Goal: Check status: Check status

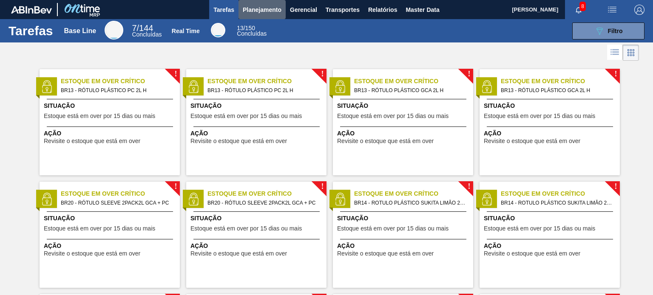
drag, startPoint x: 255, startPoint y: 5, endPoint x: 255, endPoint y: 21, distance: 15.7
click at [255, 5] on span "Planejamento" at bounding box center [262, 10] width 39 height 10
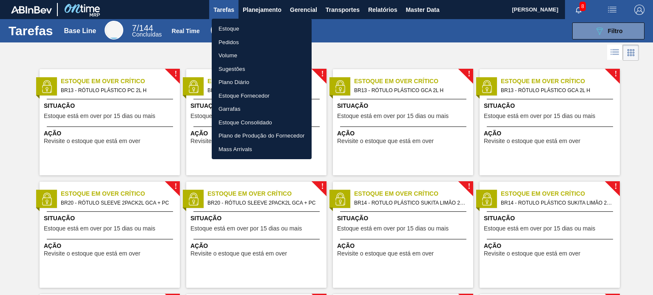
click at [235, 42] on li "Pedidos" at bounding box center [262, 43] width 100 height 14
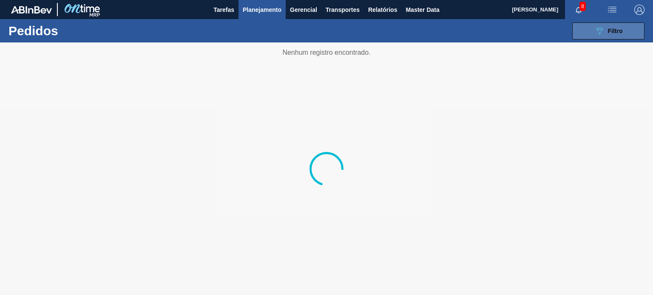
click at [595, 34] on icon "089F7B8B-B2A5-4AFE-B5C0-19BA573D28AC" at bounding box center [599, 31] width 10 height 10
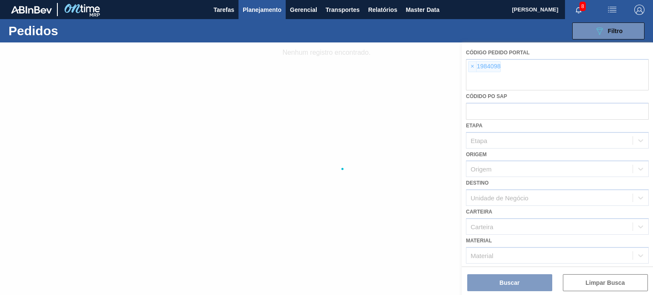
click at [473, 68] on div at bounding box center [326, 168] width 653 height 253
click at [471, 68] on div at bounding box center [326, 168] width 653 height 253
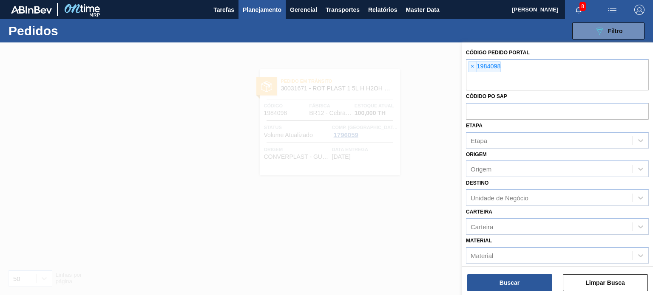
click at [470, 64] on span "×" at bounding box center [472, 67] width 8 height 10
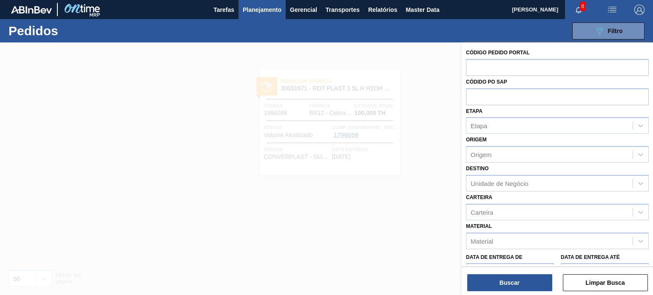
paste input "2007344"
type input "2007344"
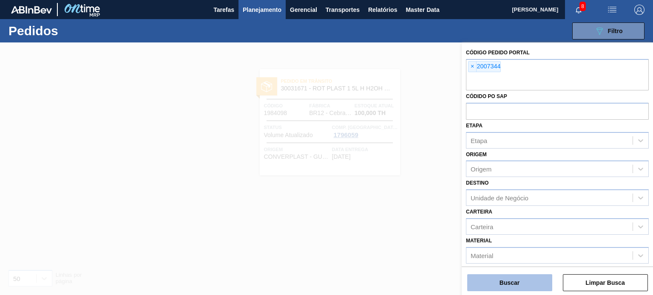
click at [525, 283] on button "Buscar" at bounding box center [509, 283] width 85 height 17
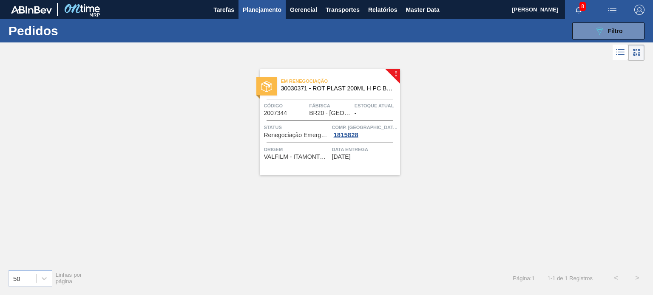
click at [365, 111] on div "Estoque atual -" at bounding box center [375, 109] width 43 height 15
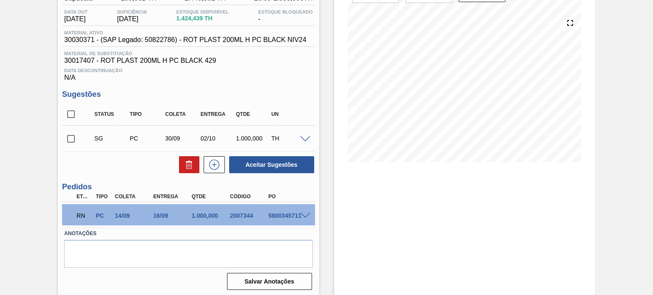
scroll to position [88, 0]
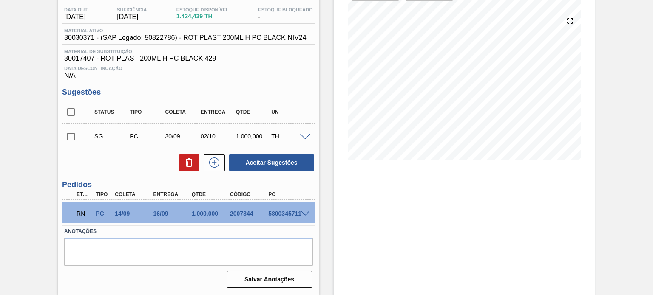
click at [300, 213] on span at bounding box center [305, 214] width 10 height 6
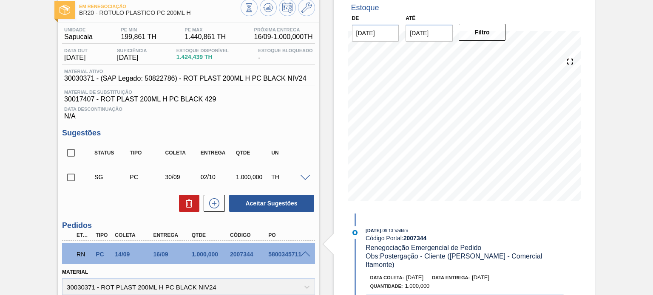
scroll to position [0, 0]
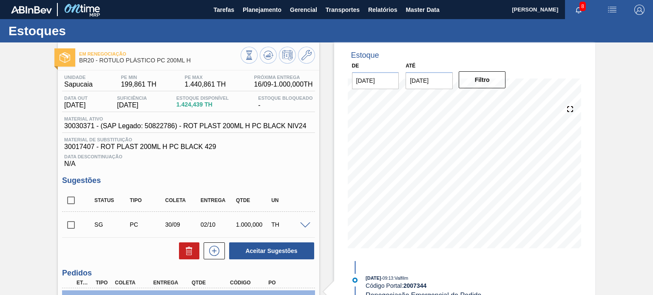
click at [421, 76] on input "31/08/2025" at bounding box center [428, 80] width 47 height 17
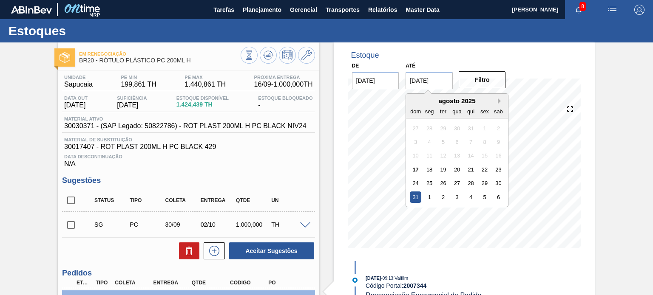
click at [498, 99] on button "Next Month" at bounding box center [501, 101] width 6 height 6
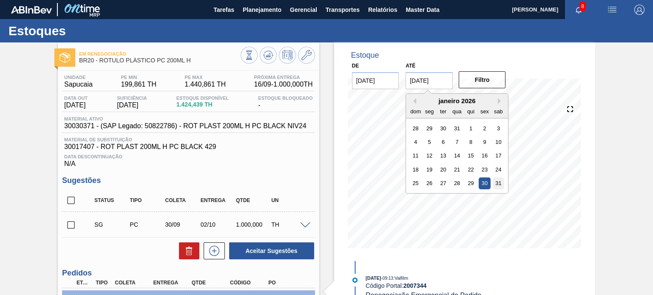
click at [501, 186] on div "31" at bounding box center [498, 183] width 11 height 11
type input "[DATE]"
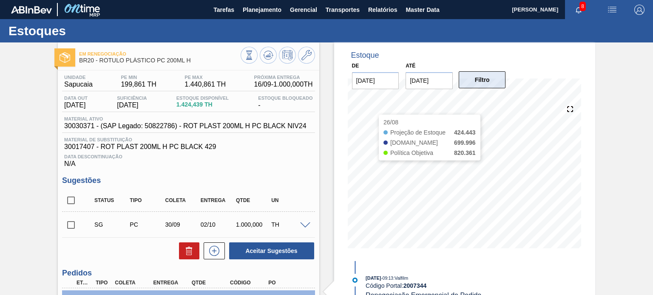
click at [488, 79] on button "Filtro" at bounding box center [482, 79] width 47 height 17
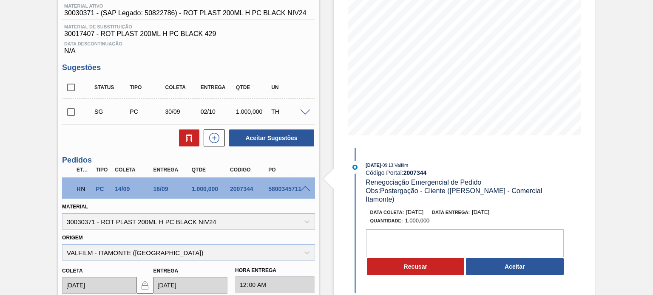
scroll to position [127, 0]
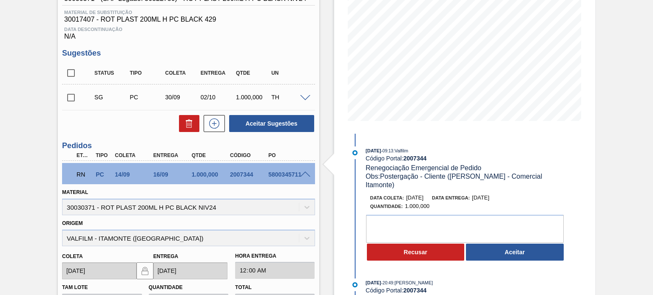
click at [500, 244] on button "Aceitar" at bounding box center [515, 252] width 98 height 17
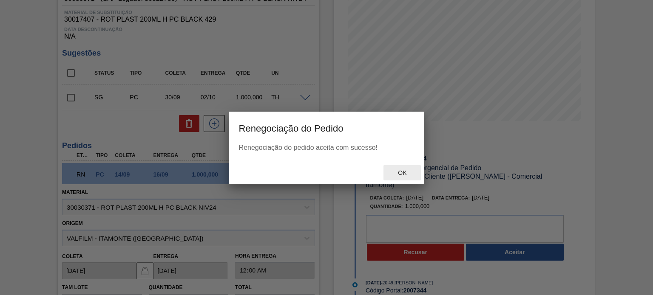
click at [407, 175] on span "Ok" at bounding box center [402, 173] width 22 height 7
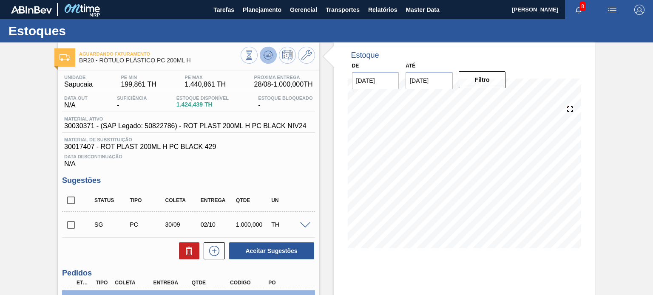
click at [254, 59] on icon at bounding box center [248, 55] width 9 height 9
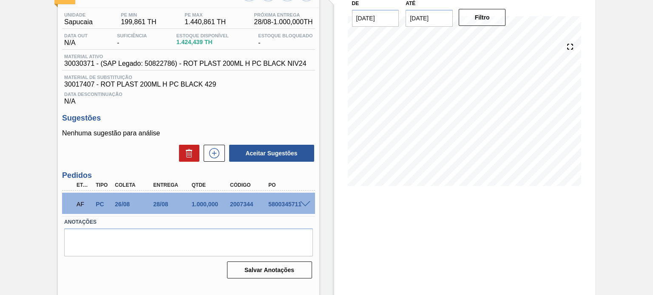
scroll to position [70, 0]
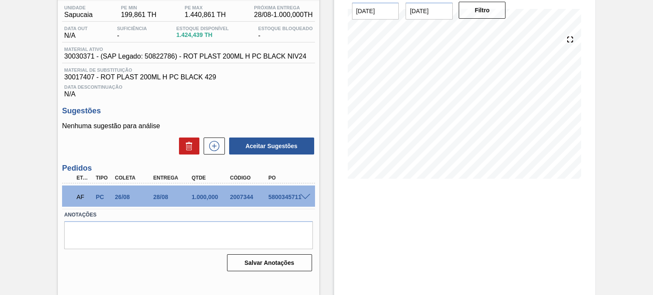
click at [246, 195] on div "2007344" at bounding box center [249, 197] width 42 height 7
copy div "2007344"
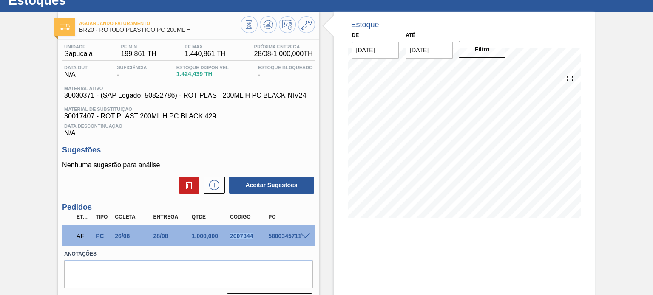
scroll to position [0, 0]
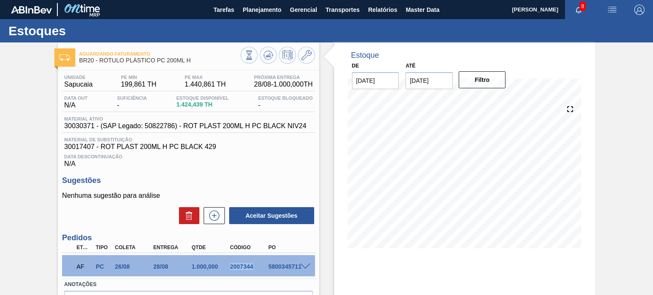
drag, startPoint x: 252, startPoint y: 11, endPoint x: 243, endPoint y: 27, distance: 19.0
click at [252, 11] on span "Planejamento" at bounding box center [262, 10] width 39 height 10
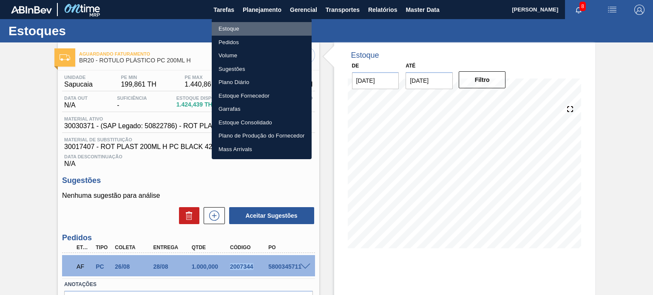
click at [238, 29] on li "Estoque" at bounding box center [262, 29] width 100 height 14
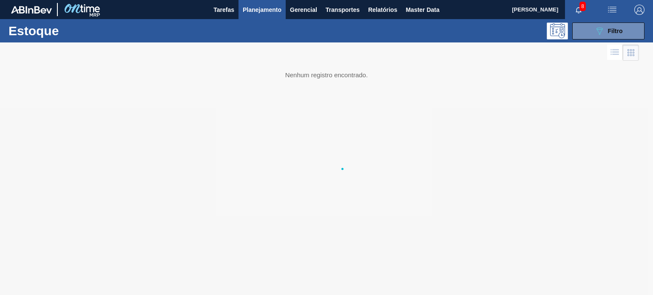
click at [238, 29] on li "Estoque" at bounding box center [261, 30] width 75 height 8
click at [247, 17] on button "Planejamento" at bounding box center [261, 9] width 47 height 19
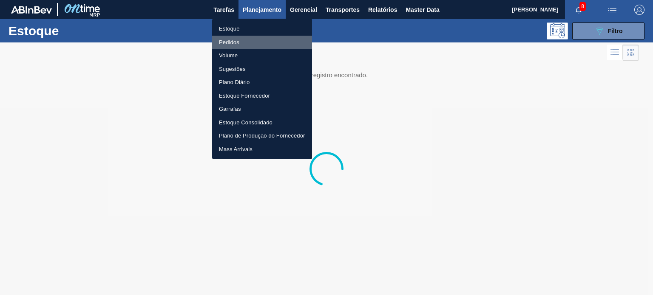
click at [236, 38] on li "Pedidos" at bounding box center [262, 43] width 100 height 14
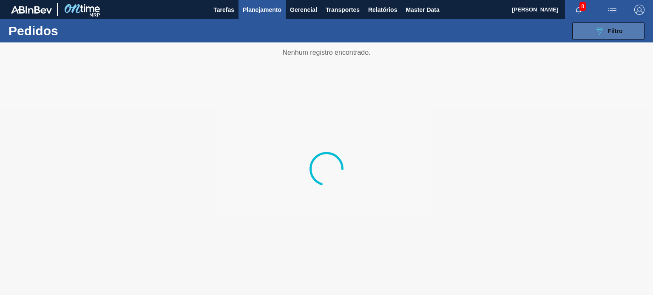
click at [622, 29] on button "089F7B8B-B2A5-4AFE-B5C0-19BA573D28AC Filtro" at bounding box center [608, 31] width 72 height 17
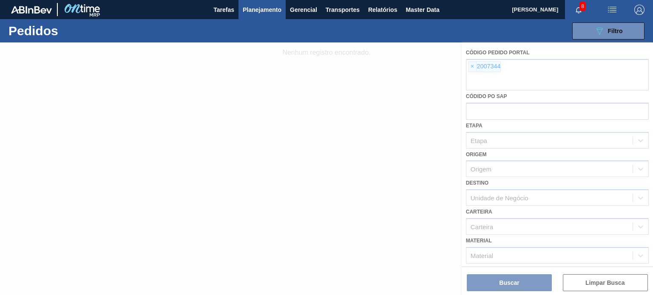
drag, startPoint x: 479, startPoint y: 59, endPoint x: 478, endPoint y: 63, distance: 4.8
click at [479, 61] on div at bounding box center [326, 168] width 653 height 253
click at [471, 69] on div at bounding box center [326, 168] width 653 height 253
click at [471, 66] on div at bounding box center [326, 168] width 653 height 253
click at [469, 65] on div at bounding box center [326, 168] width 653 height 253
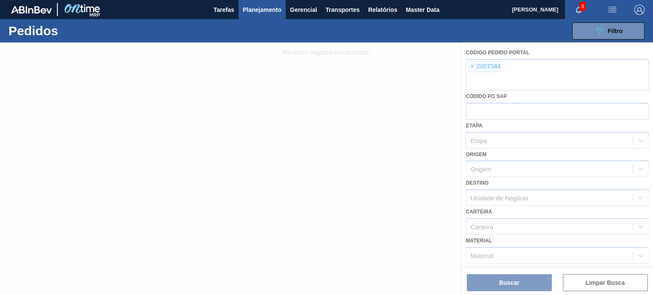
click at [472, 67] on div at bounding box center [326, 168] width 653 height 253
click at [473, 68] on div at bounding box center [326, 168] width 653 height 253
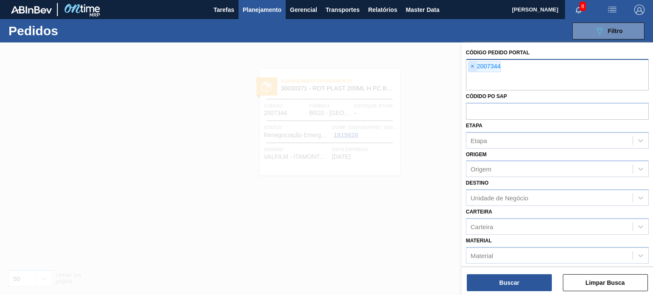
click at [473, 68] on span "×" at bounding box center [472, 67] width 8 height 10
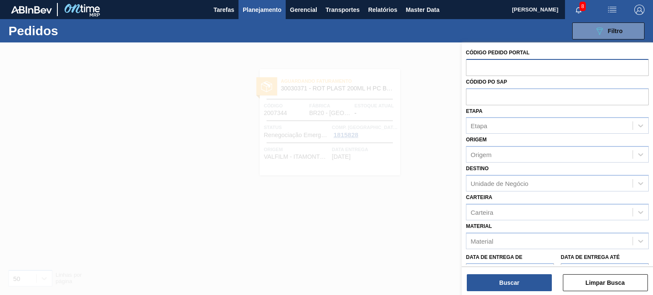
paste input "2003274"
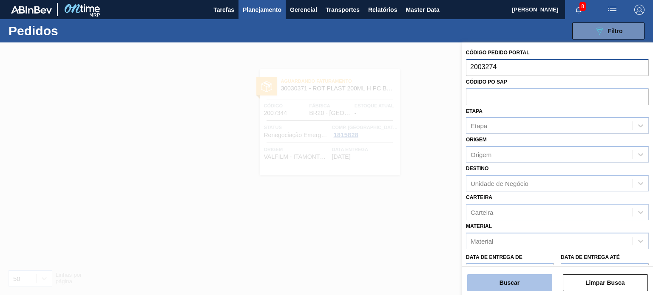
type input "2003274"
click at [508, 283] on button "Buscar" at bounding box center [509, 283] width 85 height 17
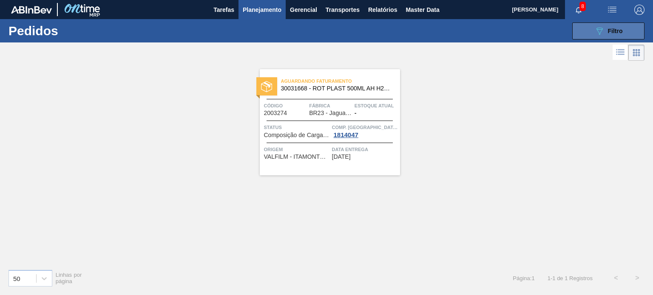
click at [603, 34] on icon "089F7B8B-B2A5-4AFE-B5C0-19BA573D28AC" at bounding box center [599, 31] width 10 height 10
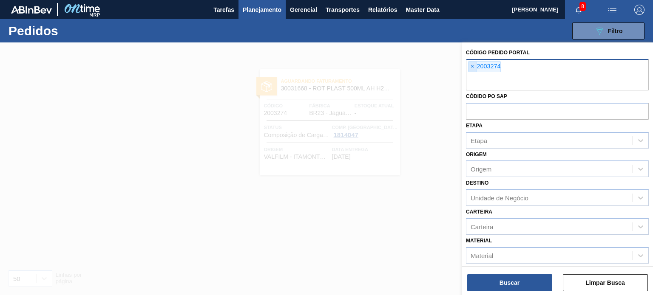
click at [470, 69] on span "×" at bounding box center [472, 67] width 8 height 10
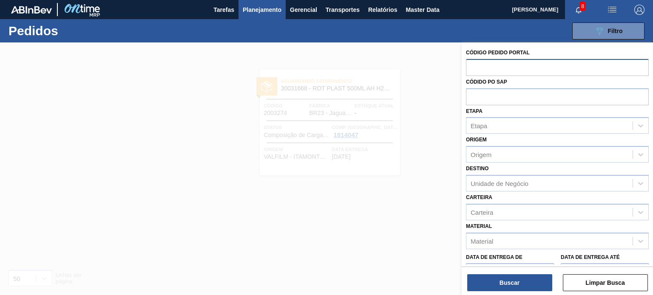
paste input "2003557"
type input "2003557"
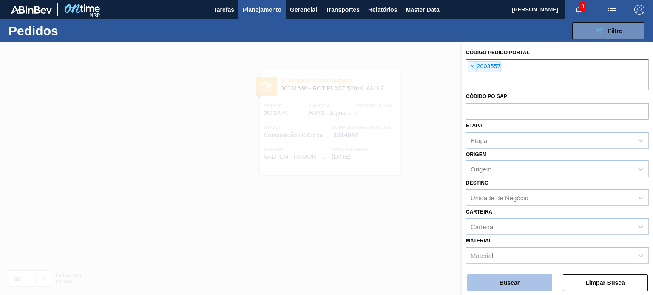
click at [500, 280] on button "Buscar" at bounding box center [509, 283] width 85 height 17
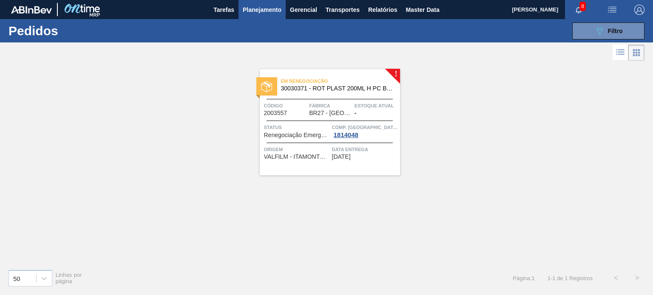
click at [337, 104] on span "Fábrica" at bounding box center [330, 106] width 43 height 8
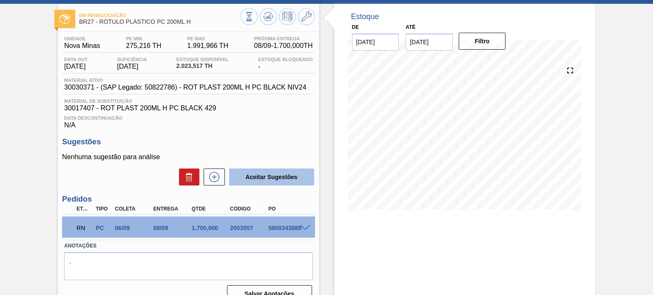
scroll to position [70, 0]
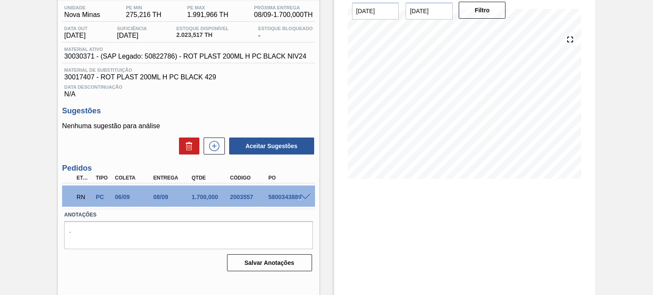
click at [301, 195] on div "RN PC 06/09 08/09 1.700,000 2003557 5800343889" at bounding box center [188, 196] width 252 height 21
click at [300, 195] on span at bounding box center [305, 197] width 10 height 6
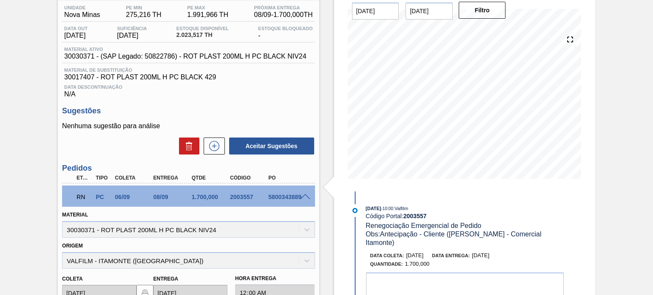
scroll to position [112, 0]
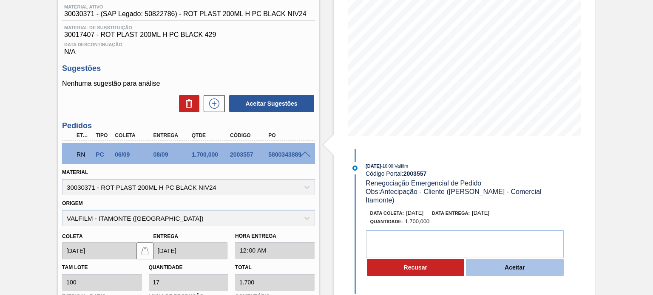
click at [499, 259] on button "Aceitar" at bounding box center [515, 267] width 98 height 17
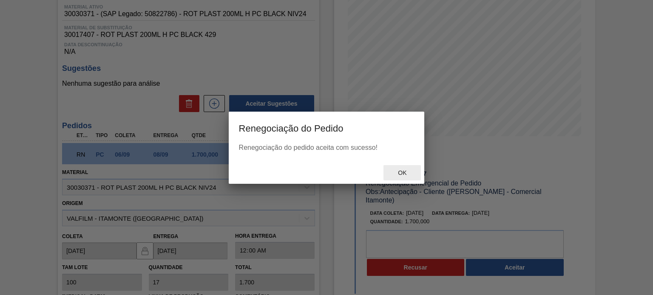
click at [400, 177] on div "Ok" at bounding box center [401, 173] width 37 height 16
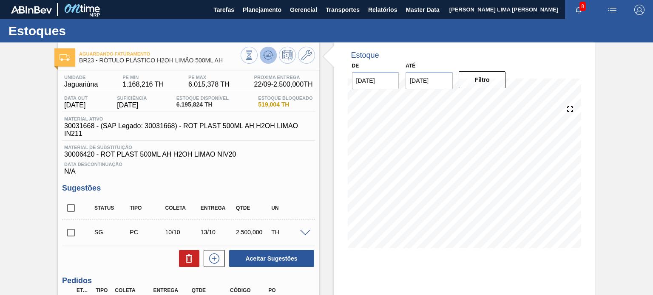
click at [254, 60] on icon at bounding box center [248, 55] width 9 height 9
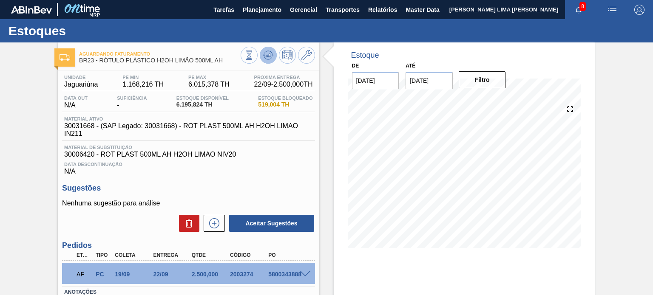
click at [254, 54] on icon at bounding box center [248, 55] width 9 height 9
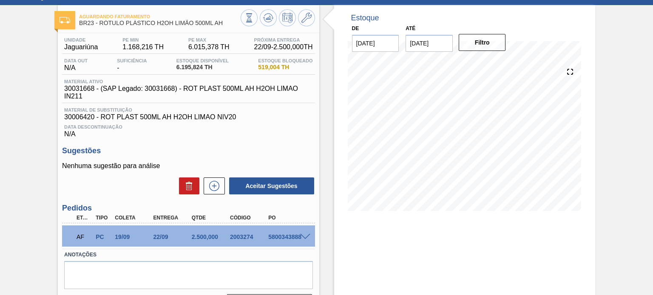
scroll to position [70, 0]
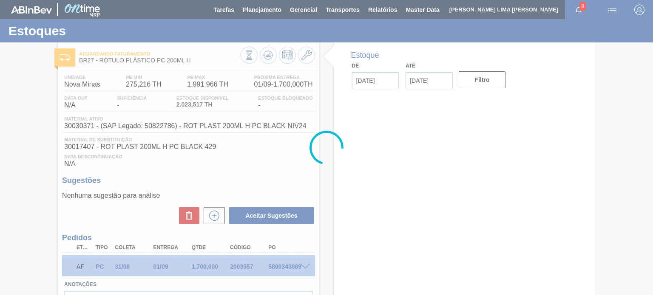
click at [262, 55] on div at bounding box center [326, 147] width 653 height 295
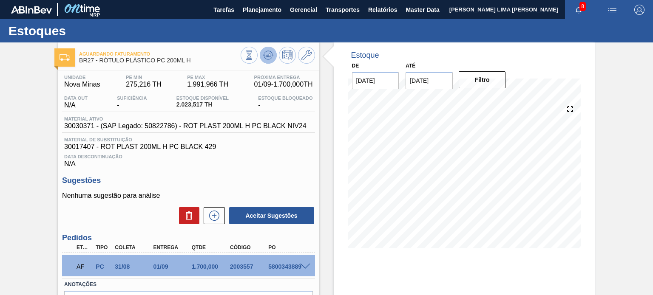
click at [254, 55] on icon at bounding box center [248, 55] width 9 height 9
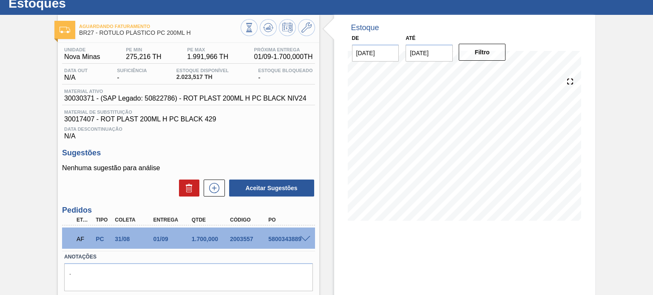
scroll to position [70, 0]
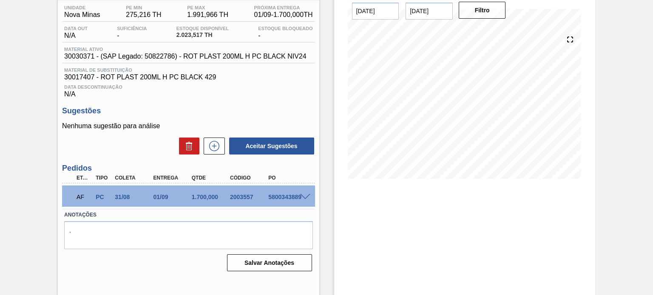
click at [239, 195] on div "2003557" at bounding box center [249, 197] width 42 height 7
click at [238, 195] on div "2003557" at bounding box center [249, 197] width 42 height 7
copy div "2003557"
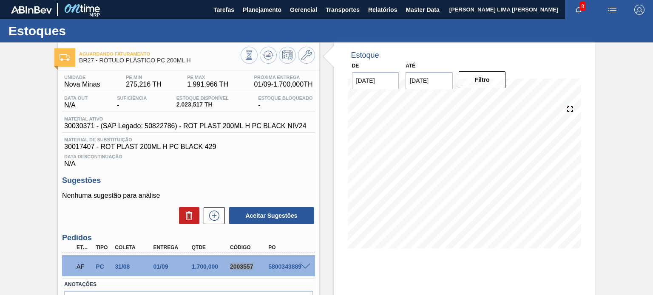
scroll to position [0, 0]
click at [261, 58] on button at bounding box center [268, 55] width 17 height 17
click at [304, 57] on icon at bounding box center [306, 55] width 10 height 10
click at [258, 12] on span "Planejamento" at bounding box center [262, 10] width 39 height 10
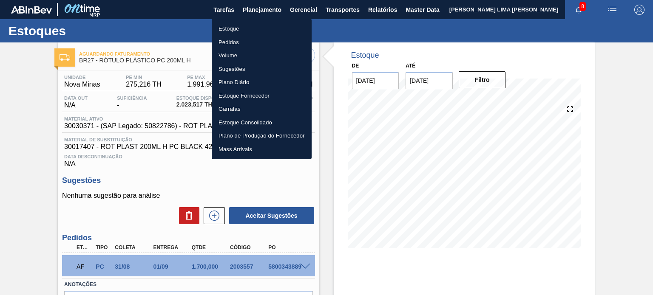
click at [238, 44] on li "Pedidos" at bounding box center [262, 43] width 100 height 14
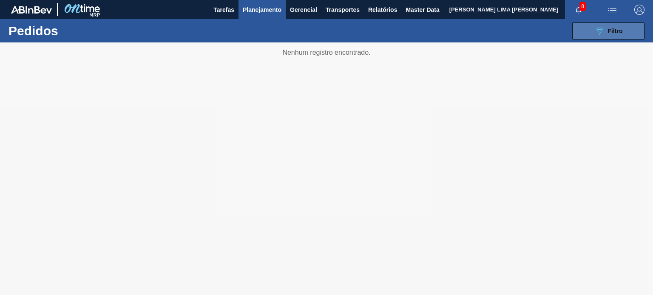
click at [598, 33] on icon at bounding box center [599, 31] width 6 height 7
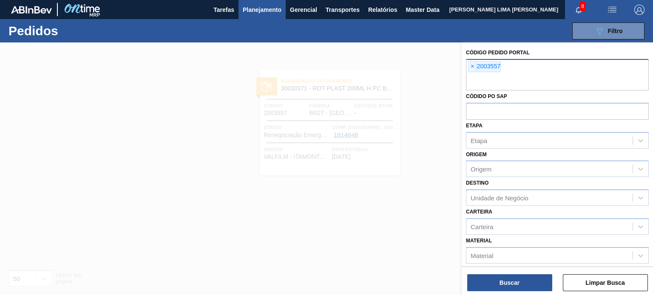
click at [482, 67] on div "× 2003557" at bounding box center [484, 66] width 33 height 11
click at [470, 67] on span "×" at bounding box center [472, 67] width 8 height 10
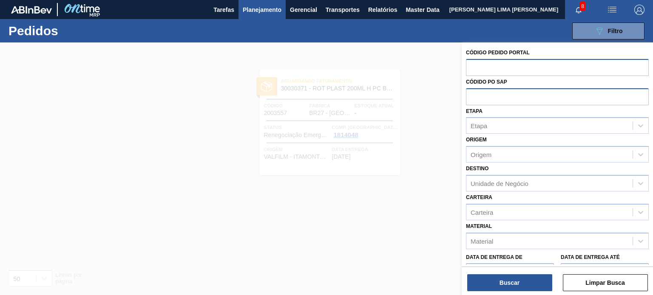
paste input "1986092"
type input "1986092"
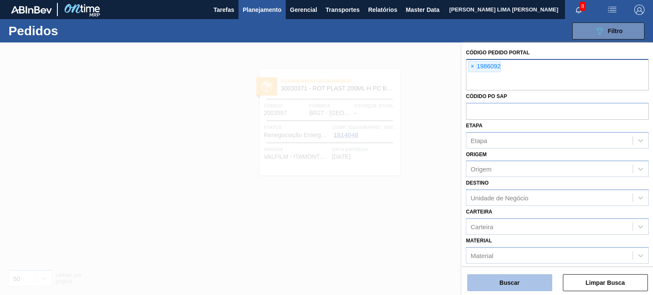
click at [501, 286] on button "Buscar" at bounding box center [509, 283] width 85 height 17
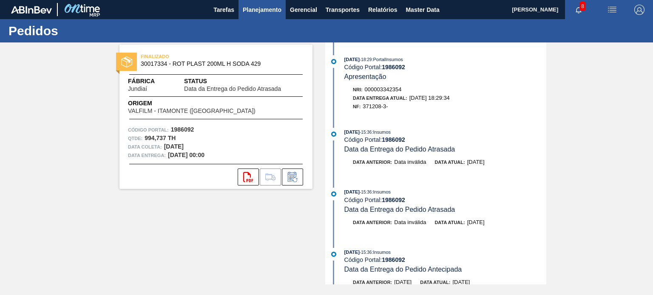
click at [264, 6] on span "Planejamento" at bounding box center [262, 10] width 39 height 10
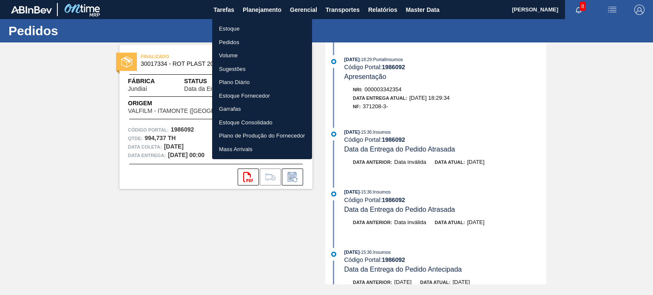
click at [226, 42] on li "Pedidos" at bounding box center [262, 43] width 100 height 14
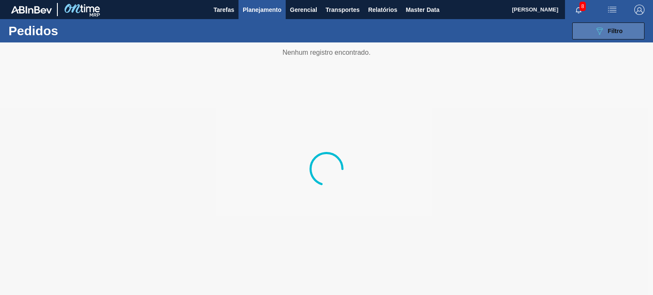
click at [589, 30] on button "089F7B8B-B2A5-4AFE-B5C0-19BA573D28AC Filtro" at bounding box center [608, 31] width 72 height 17
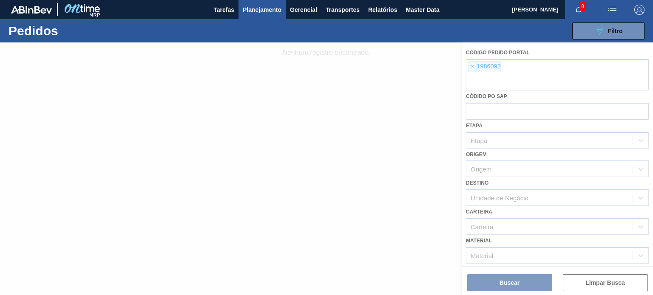
click at [470, 67] on div at bounding box center [326, 168] width 653 height 253
click at [471, 66] on div at bounding box center [326, 168] width 653 height 253
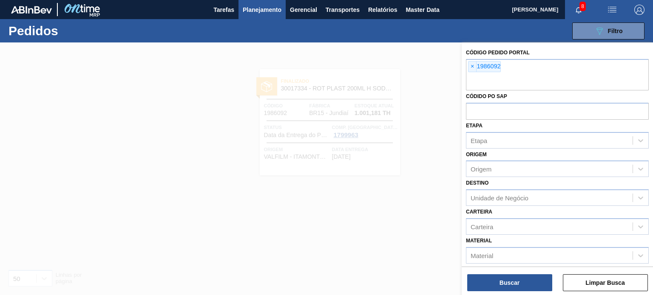
click at [471, 66] on span "×" at bounding box center [472, 67] width 8 height 10
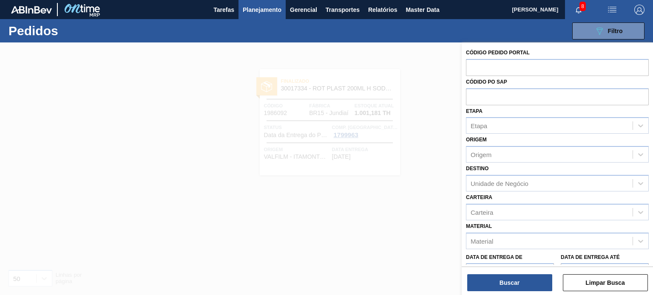
paste input "1988871"
type input "1988871"
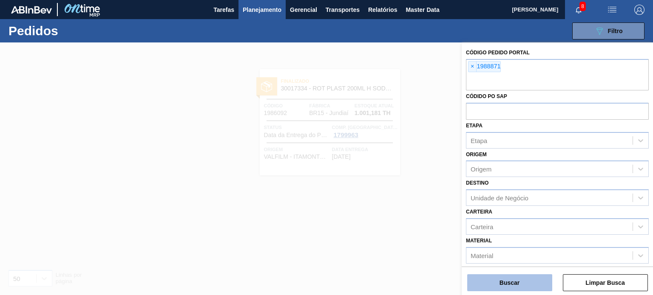
click at [491, 287] on button "Buscar" at bounding box center [509, 283] width 85 height 17
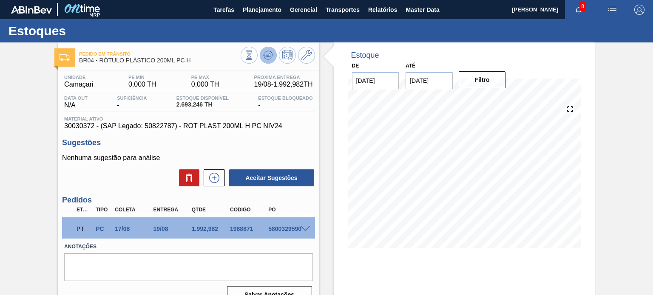
click at [254, 59] on icon at bounding box center [248, 55] width 9 height 9
click at [306, 59] on icon at bounding box center [306, 55] width 10 height 10
click at [306, 230] on span at bounding box center [305, 229] width 10 height 6
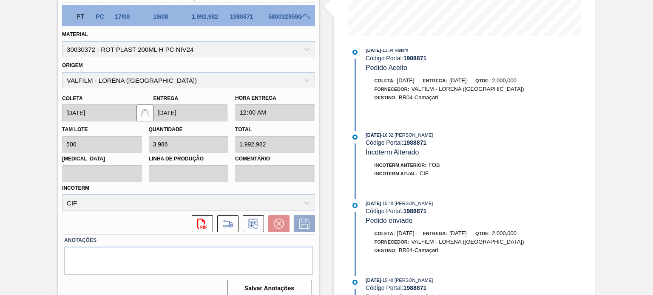
scroll to position [511, 0]
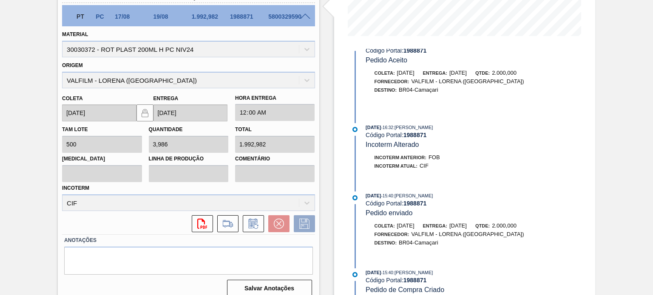
drag, startPoint x: 467, startPoint y: 272, endPoint x: 368, endPoint y: 256, distance: 99.8
click at [374, 259] on div "17/08/2025 - 07:17 : Insumos Código Portal: 1988871 Volume do Pedido Atualizado…" at bounding box center [458, 176] width 219 height 255
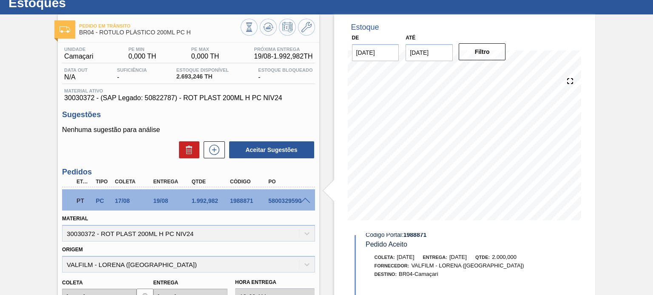
scroll to position [0, 0]
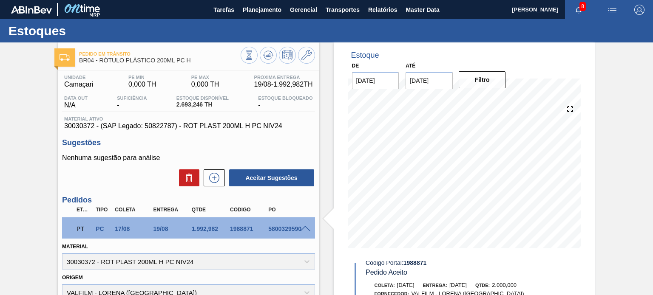
click at [306, 230] on span at bounding box center [305, 229] width 10 height 6
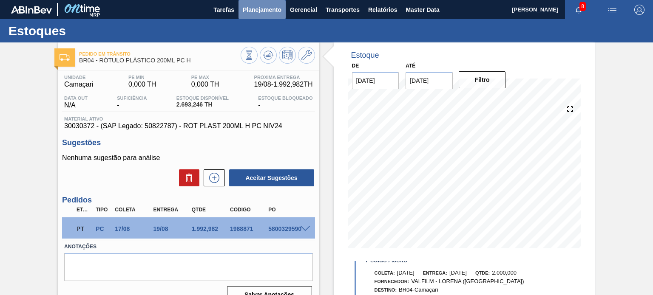
click at [255, 11] on span "Planejamento" at bounding box center [262, 10] width 39 height 10
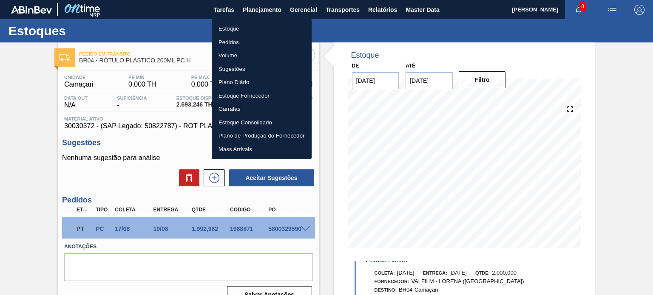
click at [239, 47] on li "Pedidos" at bounding box center [262, 43] width 100 height 14
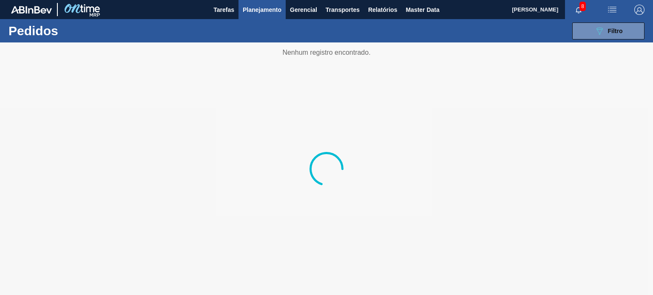
click at [586, 48] on div at bounding box center [326, 168] width 653 height 253
click at [589, 41] on div "089F7B8B-B2A5-4AFE-B5C0-19BA573D28AC Filtro Código Pedido Portal × 1988871 Códi…" at bounding box center [389, 30] width 518 height 25
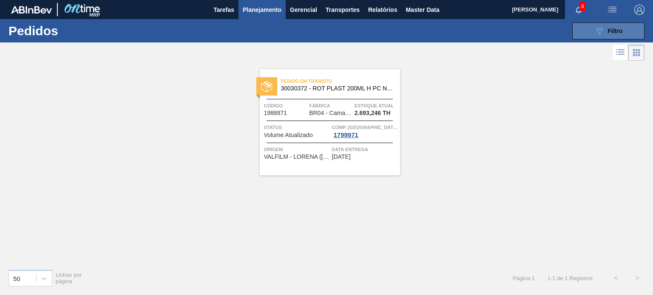
click at [588, 37] on button "089F7B8B-B2A5-4AFE-B5C0-19BA573D28AC Filtro" at bounding box center [608, 31] width 72 height 17
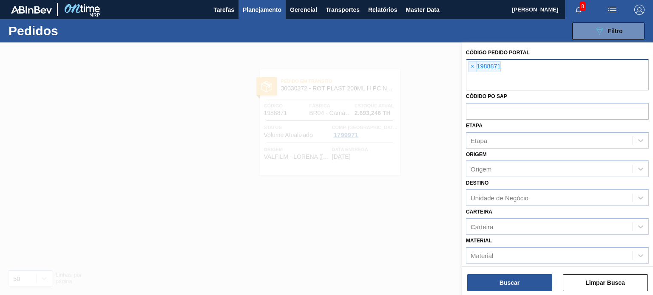
click at [476, 68] on div "× 1988871" at bounding box center [484, 66] width 33 height 11
click at [475, 68] on span "×" at bounding box center [472, 67] width 8 height 10
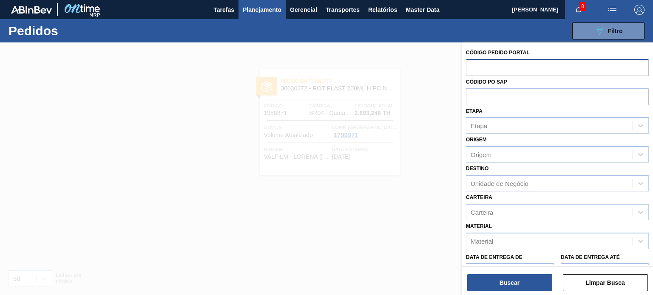
paste input "1984235"
type input "1984235"
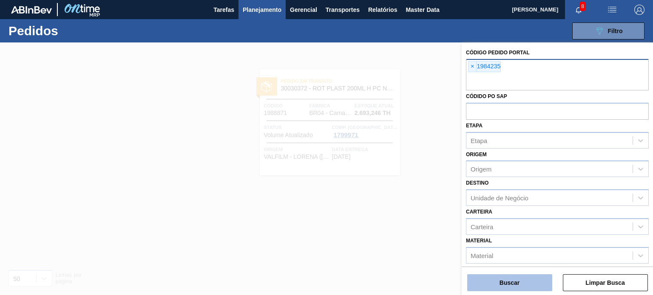
click at [518, 278] on button "Buscar" at bounding box center [509, 283] width 85 height 17
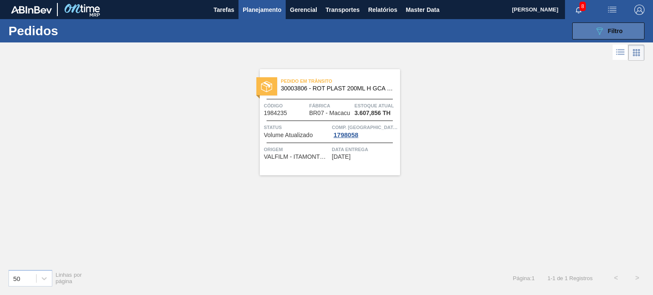
click at [601, 37] on button "089F7B8B-B2A5-4AFE-B5C0-19BA573D28AC Filtro" at bounding box center [608, 31] width 72 height 17
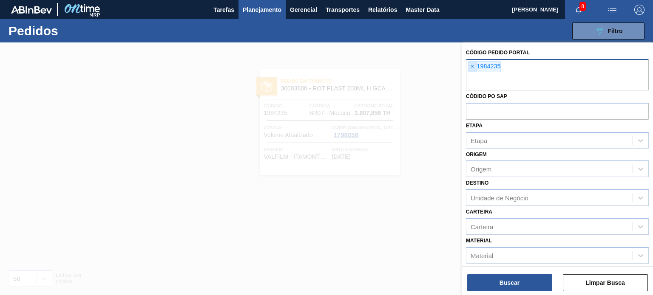
click at [469, 66] on span "×" at bounding box center [472, 67] width 8 height 10
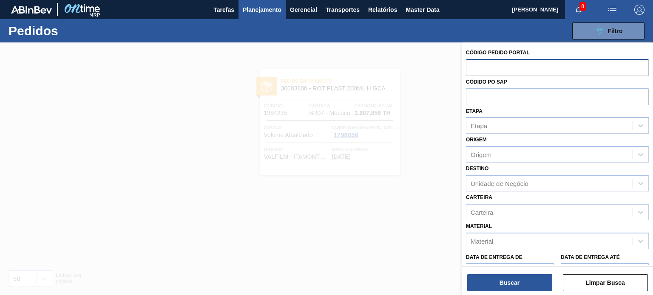
paste input "1986468"
type input "1986468"
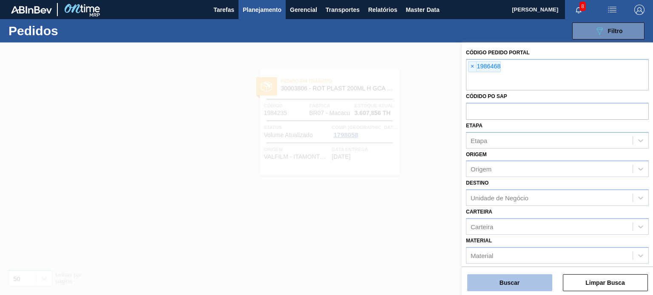
click at [513, 287] on button "Buscar" at bounding box center [509, 283] width 85 height 17
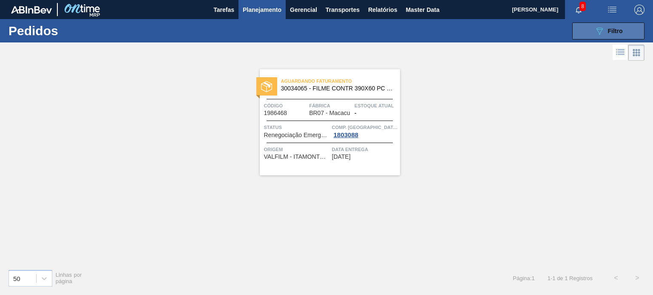
click at [612, 26] on div "089F7B8B-B2A5-4AFE-B5C0-19BA573D28AC Filtro" at bounding box center [608, 31] width 28 height 10
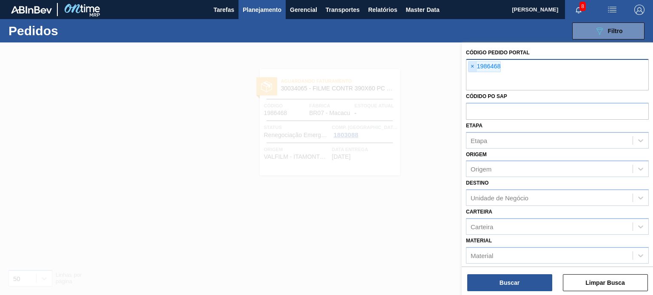
click at [472, 69] on span "×" at bounding box center [472, 67] width 8 height 10
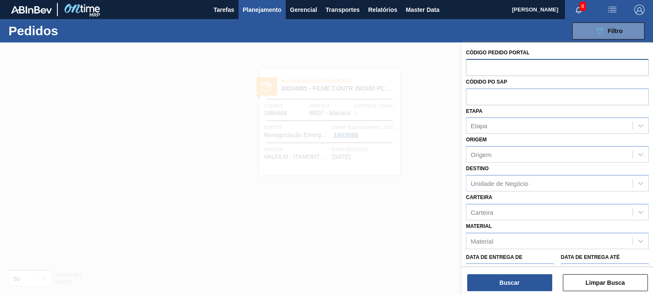
paste input "1986469"
type input "1986469"
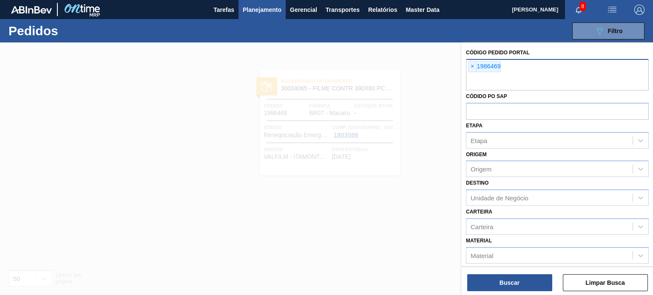
click at [506, 293] on div "Código Pedido Portal × 1986469 Códido PO SAP Etapa Etapa Origem Origem Destino …" at bounding box center [557, 169] width 191 height 255
click at [506, 287] on button "Buscar" at bounding box center [509, 283] width 85 height 17
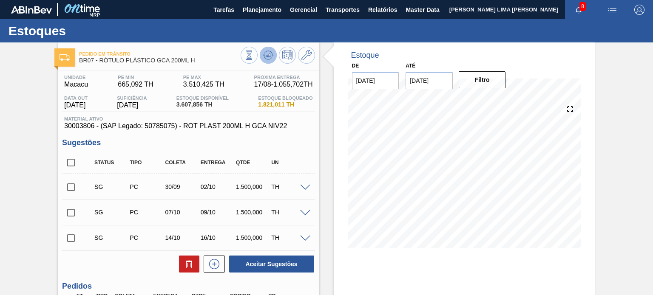
click at [254, 59] on icon at bounding box center [248, 55] width 9 height 9
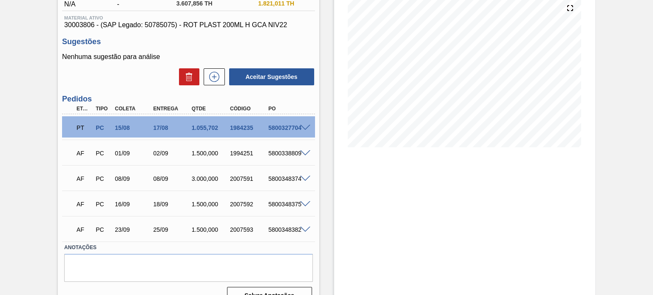
scroll to position [117, 0]
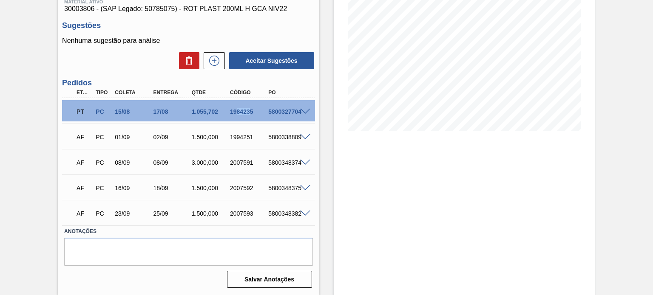
drag, startPoint x: 238, startPoint y: 115, endPoint x: 250, endPoint y: 116, distance: 12.4
click at [250, 116] on div "PT PC 15/08 17/08 1.055,702 1984235 5800327704" at bounding box center [186, 110] width 230 height 17
click at [248, 116] on div "PT PC 15/08 17/08 1.055,702 1984235 5800327704" at bounding box center [186, 110] width 230 height 17
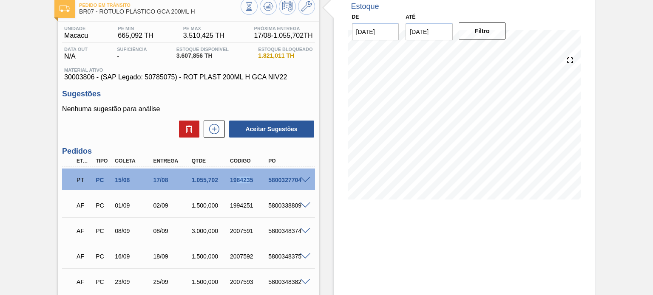
scroll to position [32, 0]
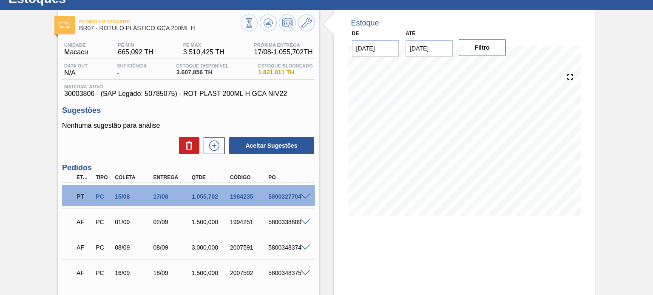
click at [331, 207] on div "Estoque De [DATE] Até [DATE] Filtro 07/09 Projeção de Estoque 2,363.566 [DOMAIN…" at bounding box center [457, 195] width 276 height 370
click at [257, 28] on div at bounding box center [278, 23] width 74 height 19
click at [274, 23] on button at bounding box center [268, 22] width 17 height 17
